Goal: Task Accomplishment & Management: Manage account settings

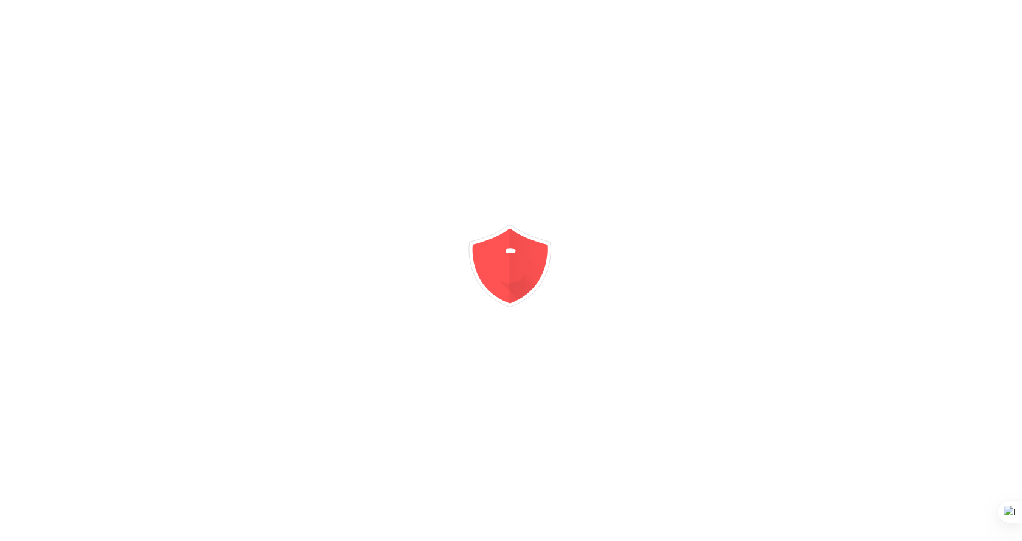
click at [585, 141] on div at bounding box center [511, 270] width 1022 height 541
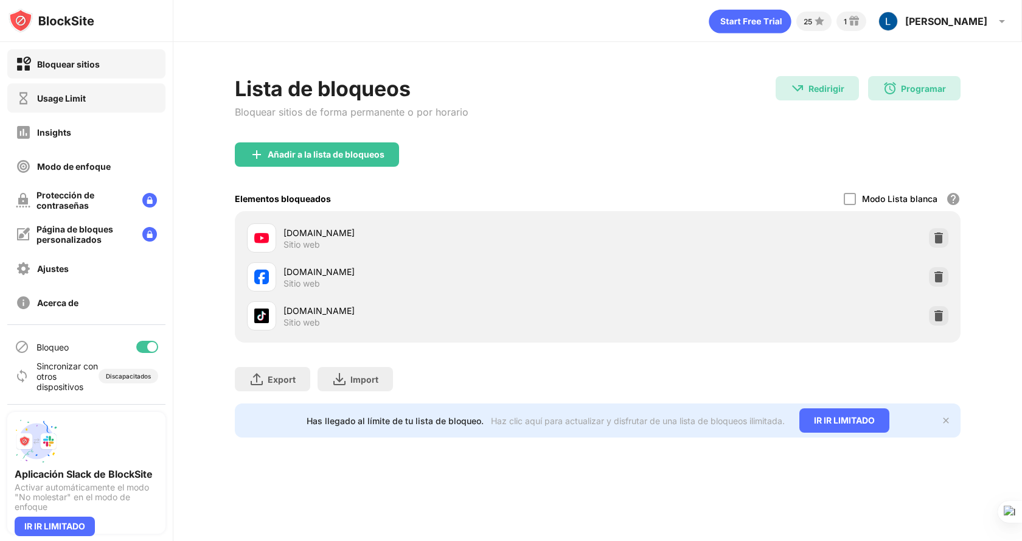
click at [75, 96] on div "Usage Limit" at bounding box center [61, 98] width 49 height 10
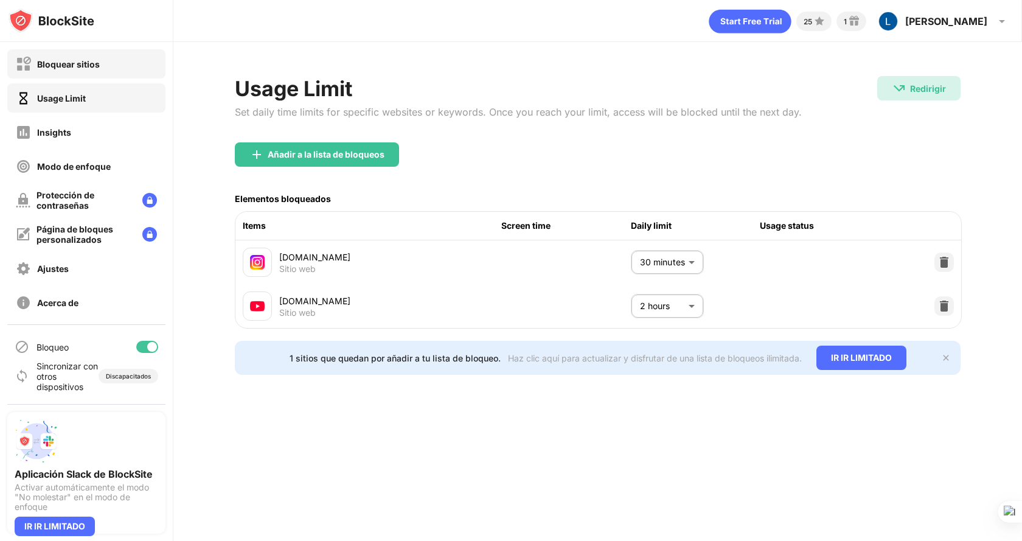
click at [79, 65] on div "Bloquear sitios" at bounding box center [68, 64] width 63 height 10
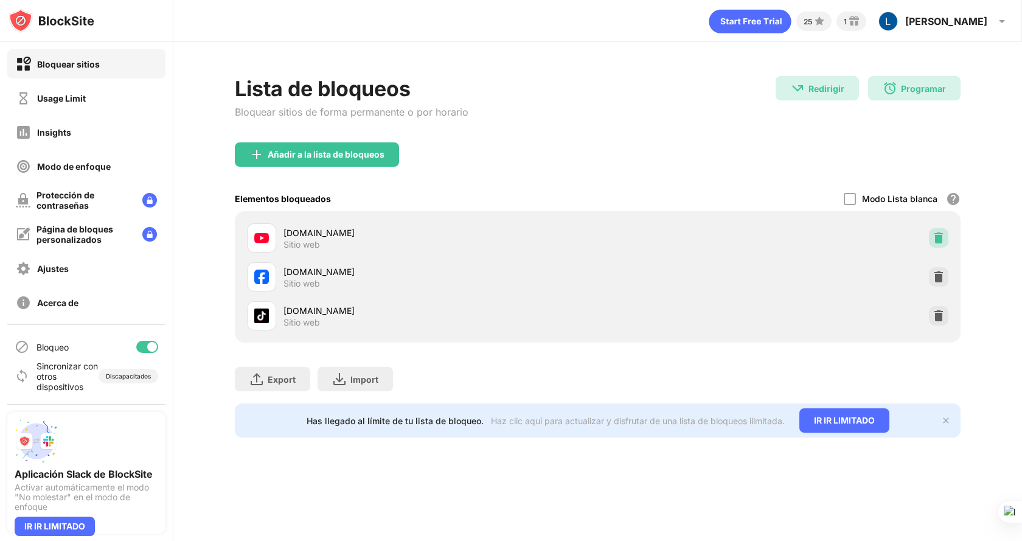
click at [940, 239] on img at bounding box center [938, 238] width 12 height 12
